Goal: Transaction & Acquisition: Purchase product/service

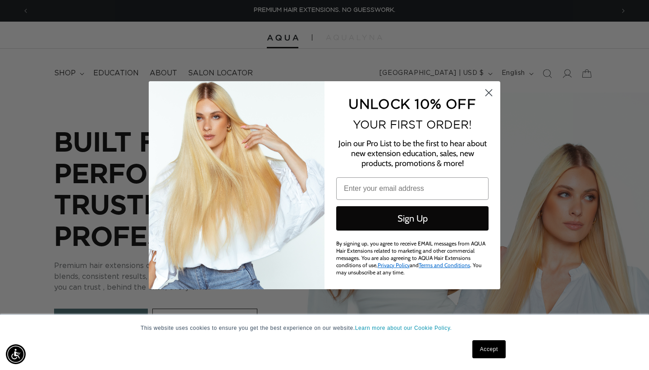
click at [492, 94] on circle "Close dialog" at bounding box center [488, 92] width 15 height 15
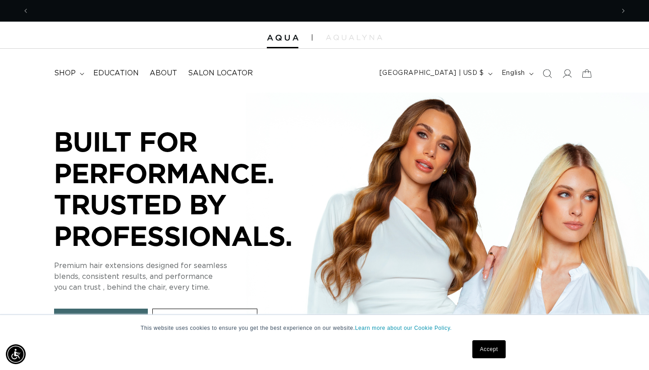
scroll to position [0, 585]
click at [343, 37] on img at bounding box center [354, 37] width 56 height 5
click at [565, 75] on icon at bounding box center [566, 73] width 9 height 9
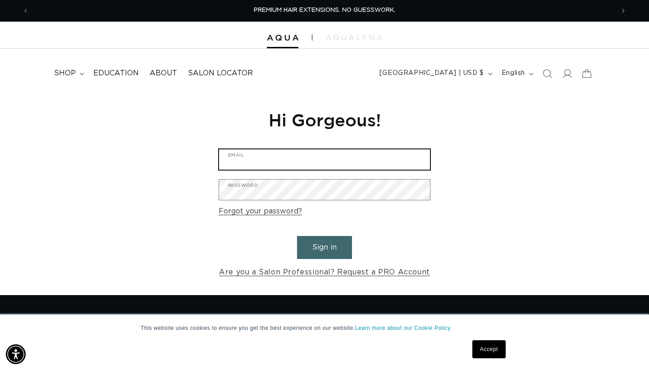
type input "miahelize8586@gmail.com"
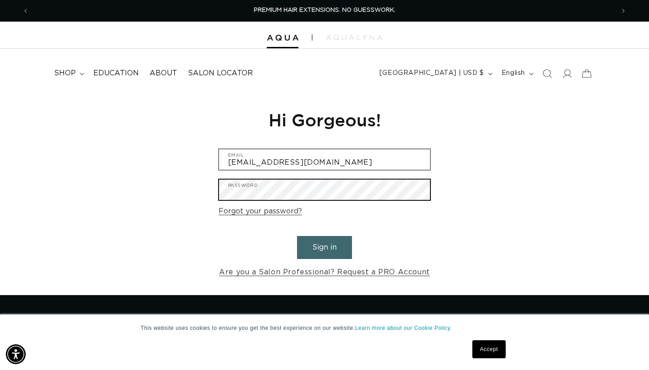
click at [325, 246] on button "Sign in" at bounding box center [324, 247] width 55 height 23
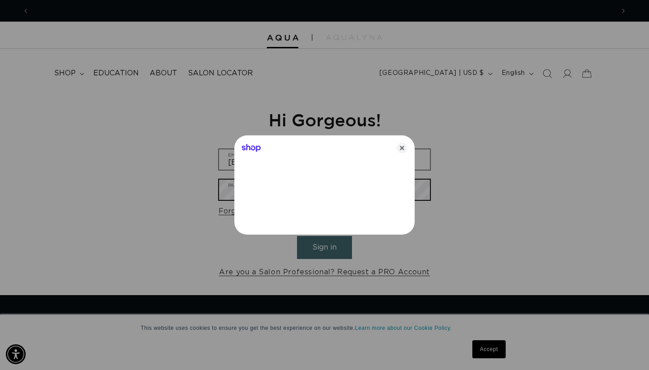
click at [325, 246] on button "Sign in" at bounding box center [324, 247] width 55 height 23
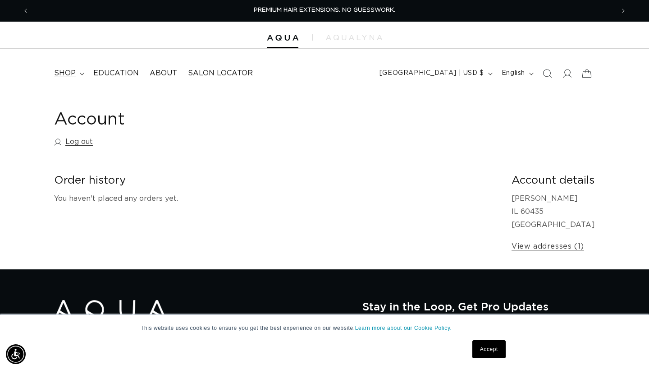
click at [65, 73] on span "shop" at bounding box center [65, 73] width 22 height 9
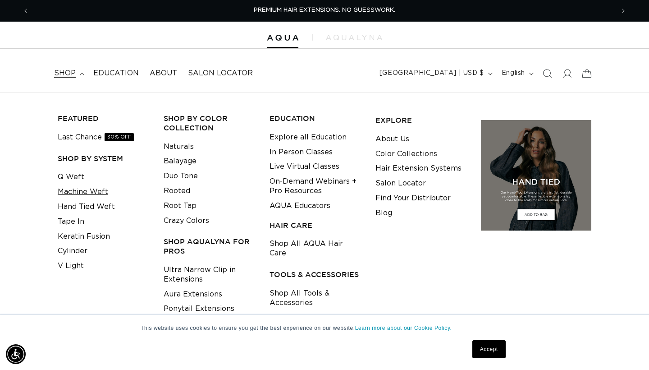
click at [70, 191] on link "Machine Weft" at bounding box center [83, 191] width 50 height 15
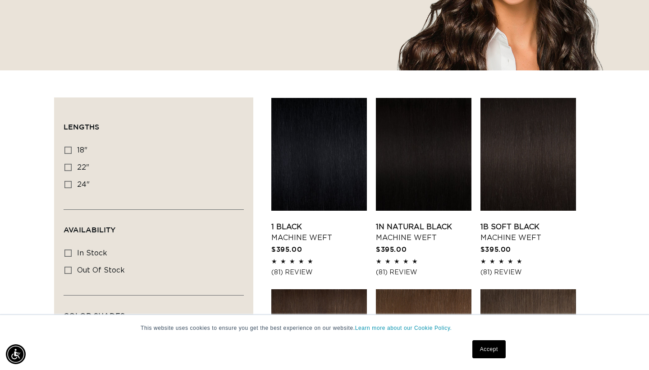
scroll to position [232, 0]
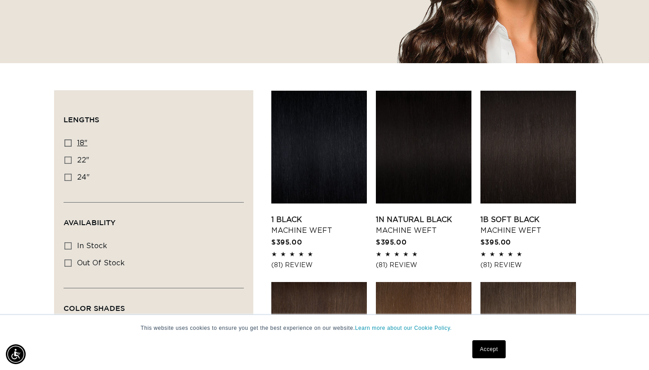
click at [69, 142] on icon at bounding box center [67, 142] width 7 height 7
click at [69, 142] on input "18" 18" (41 products)" at bounding box center [67, 142] width 7 height 7
checkbox input "true"
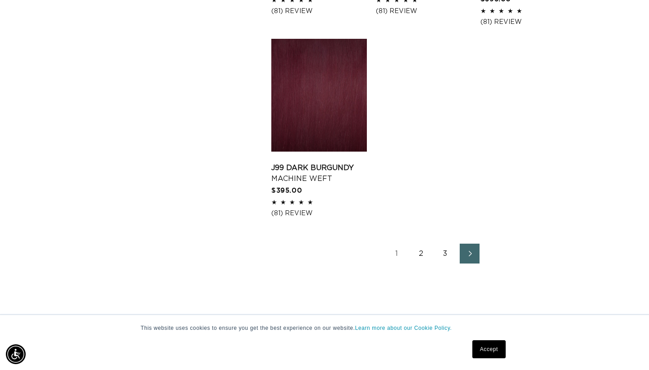
scroll to position [0, 1170]
click at [397, 249] on link "1" at bounding box center [397, 253] width 20 height 20
click at [421, 247] on link "2" at bounding box center [421, 253] width 20 height 20
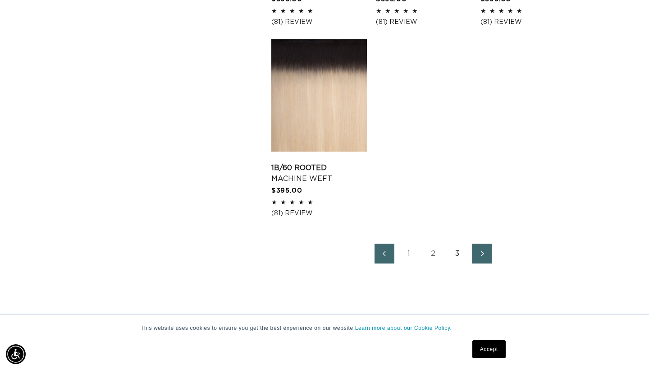
scroll to position [1253, 0]
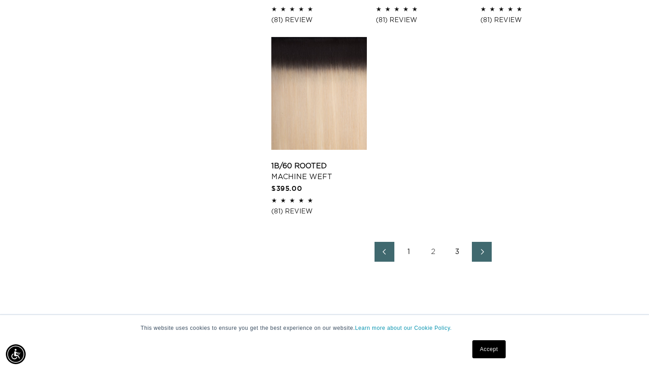
click at [459, 248] on link "3" at bounding box center [458, 252] width 20 height 20
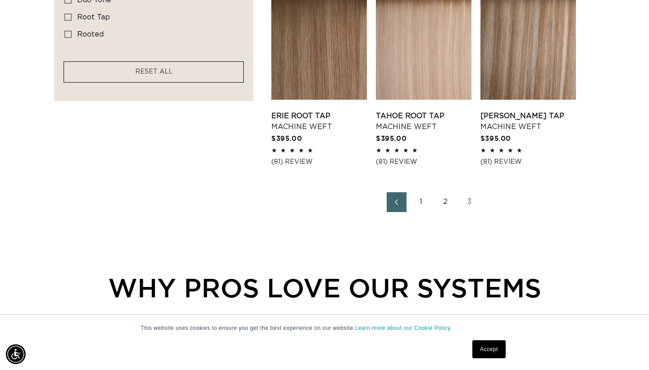
click at [422, 198] on link "1" at bounding box center [421, 202] width 20 height 20
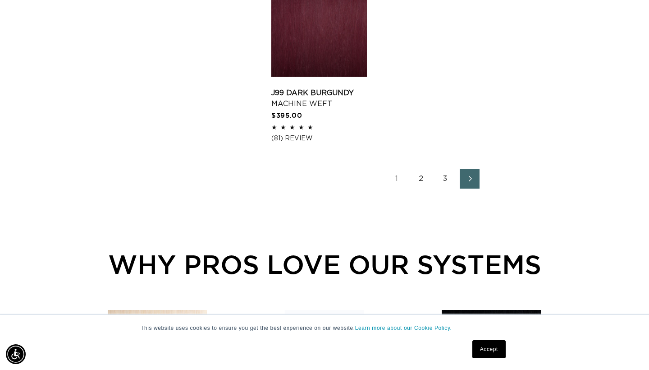
scroll to position [0, 1170]
click at [421, 177] on link "2" at bounding box center [421, 179] width 20 height 20
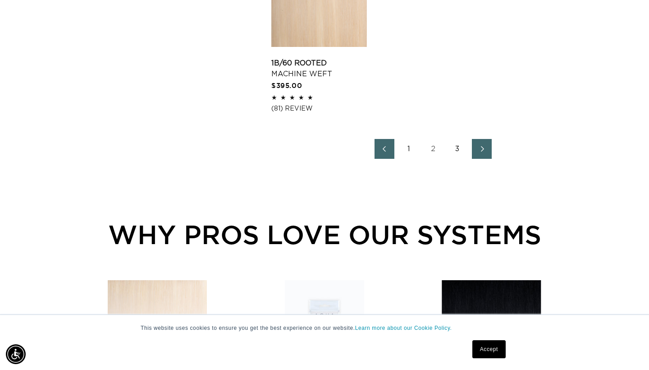
scroll to position [0, 1170]
click at [481, 146] on icon "Next page" at bounding box center [483, 149] width 12 height 6
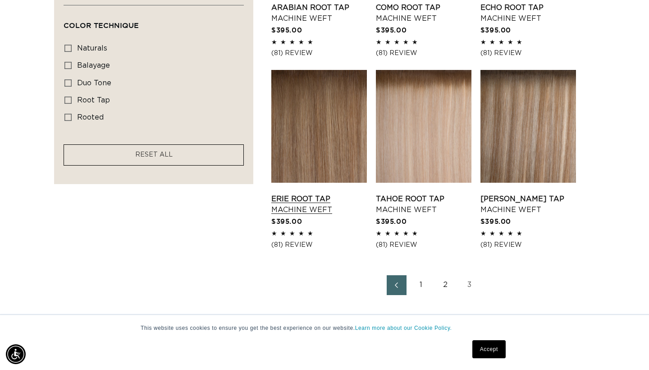
click at [357, 193] on link "Erie Root Tap Machine Weft" at bounding box center [319, 204] width 96 height 22
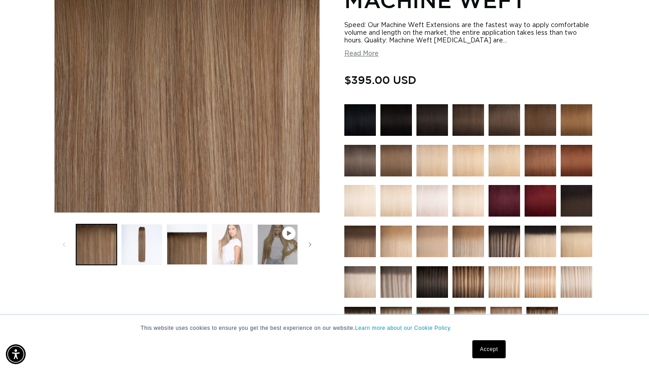
scroll to position [0, 585]
click at [234, 250] on button "Load image 4 in gallery view" at bounding box center [232, 244] width 41 height 41
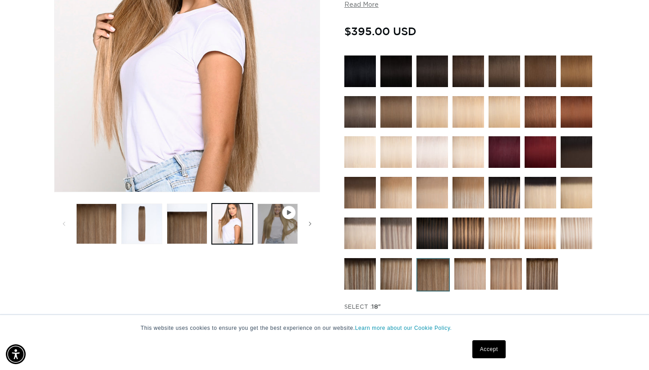
click at [362, 191] on img at bounding box center [360, 193] width 32 height 32
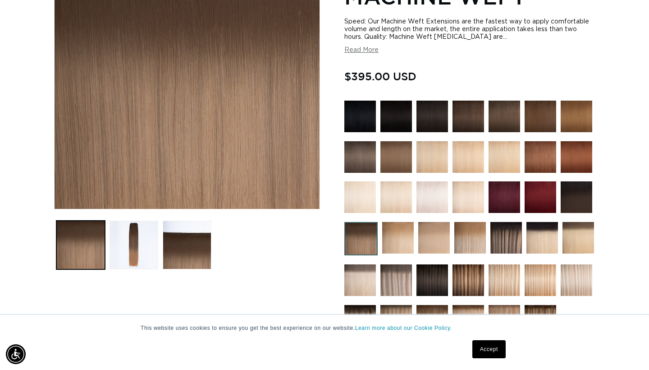
scroll to position [0, 585]
click at [133, 255] on button "Load image 2 in gallery view" at bounding box center [134, 244] width 49 height 49
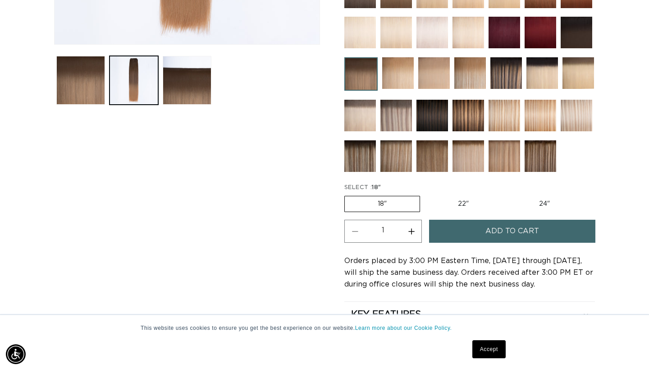
scroll to position [348, 0]
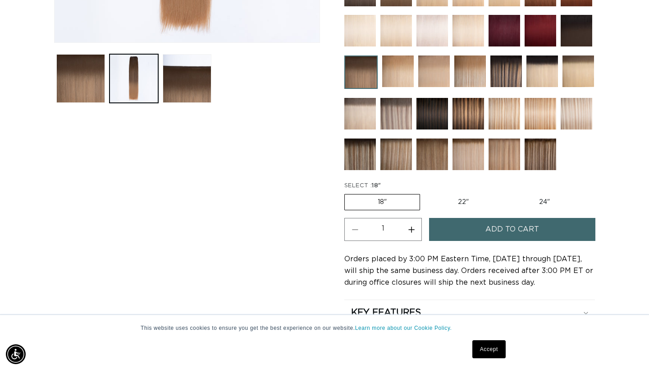
click at [476, 233] on button "Add to cart" at bounding box center [512, 229] width 166 height 23
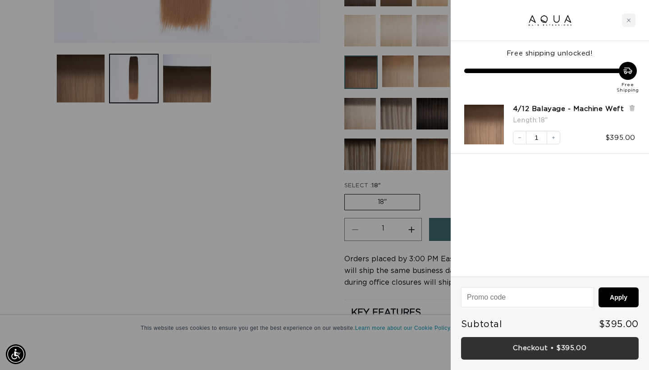
scroll to position [0, 585]
click at [503, 347] on link "Checkout • $395.00" at bounding box center [550, 348] width 178 height 23
